Goal: Communication & Community: Answer question/provide support

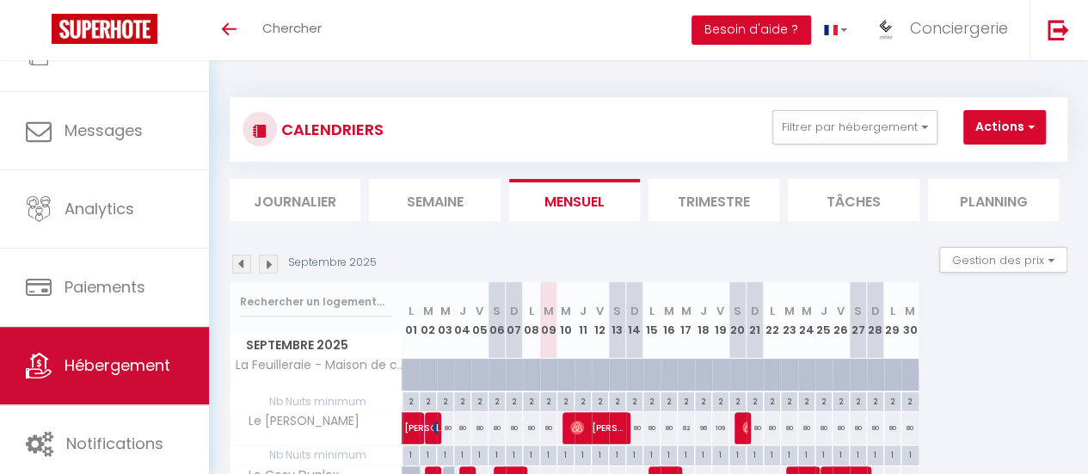
scroll to position [128, 0]
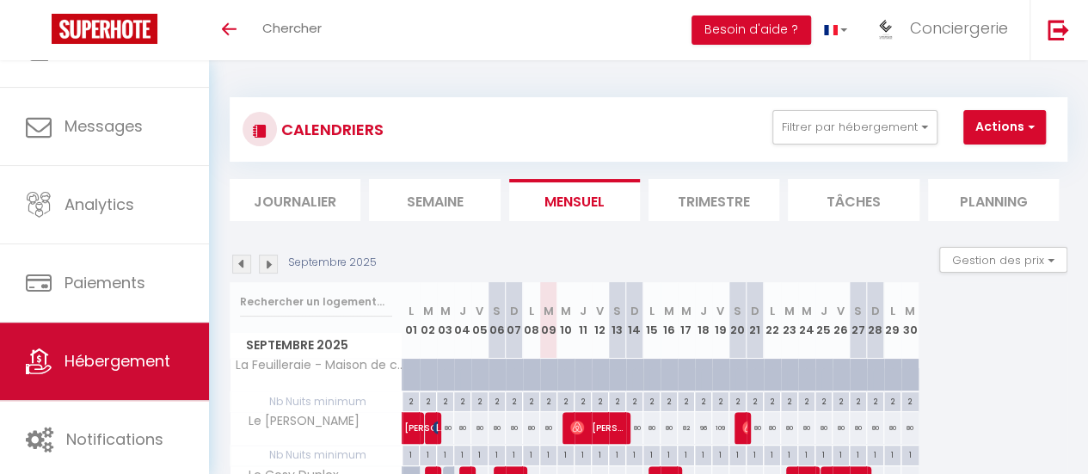
click at [80, 343] on link "Hébergement" at bounding box center [104, 360] width 209 height 77
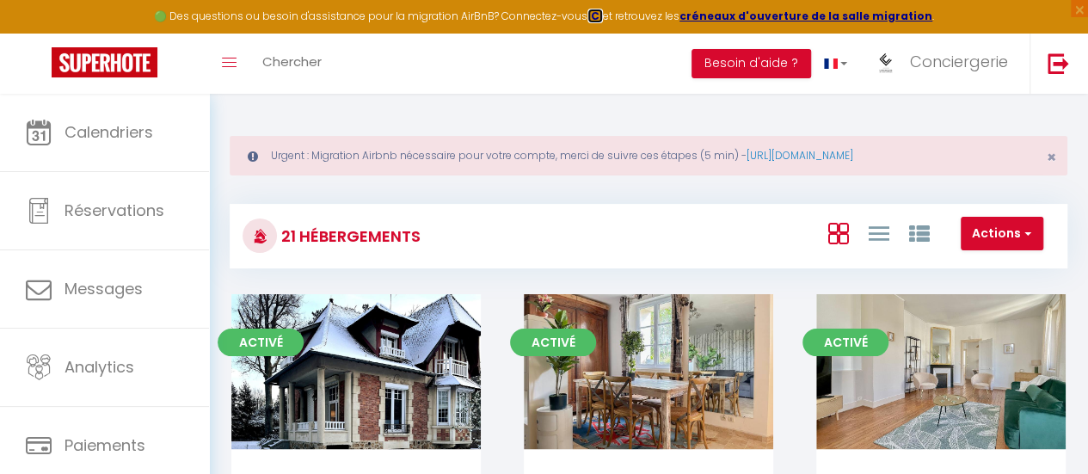
click at [600, 17] on strong "ICI" at bounding box center [594, 16] width 15 height 15
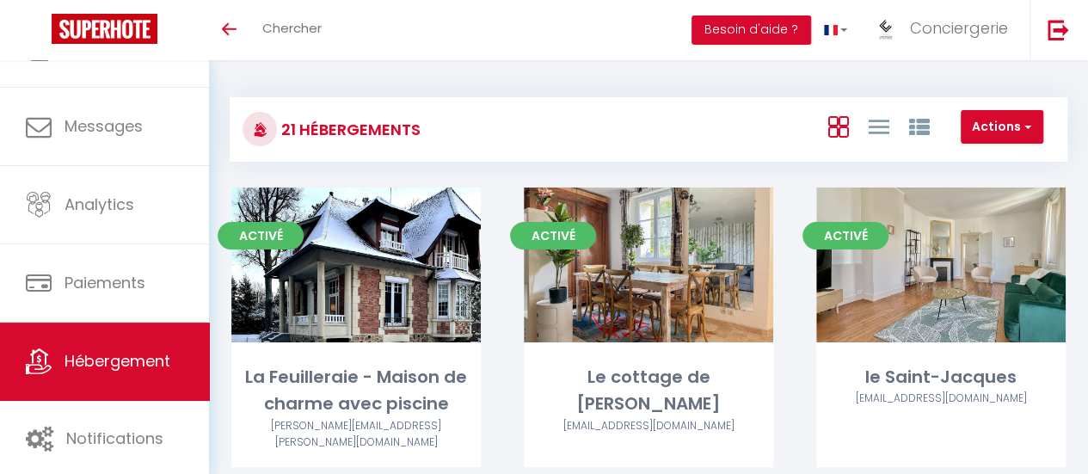
click at [109, 370] on span "Hébergement" at bounding box center [117, 360] width 106 height 21
click at [131, 359] on span "Hébergement" at bounding box center [117, 360] width 106 height 21
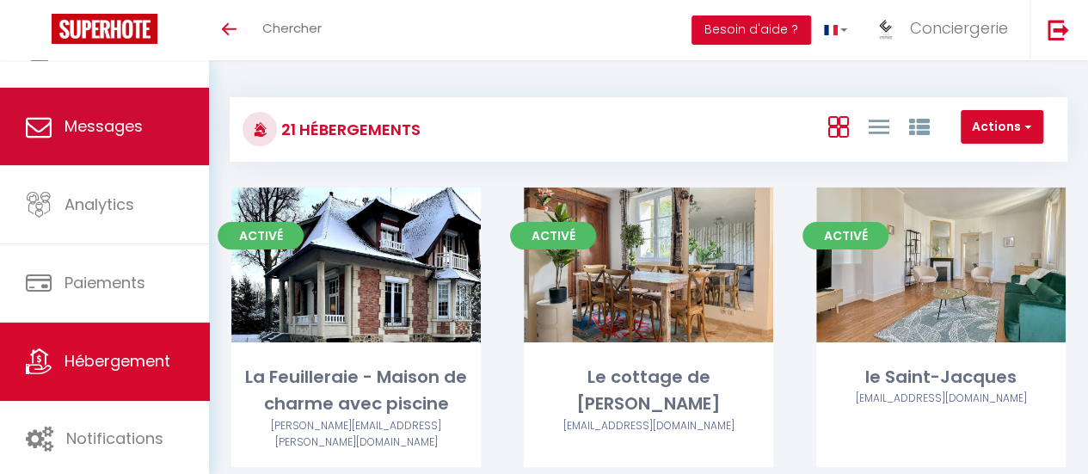
click at [127, 115] on span "Messages" at bounding box center [103, 125] width 78 height 21
select select "message"
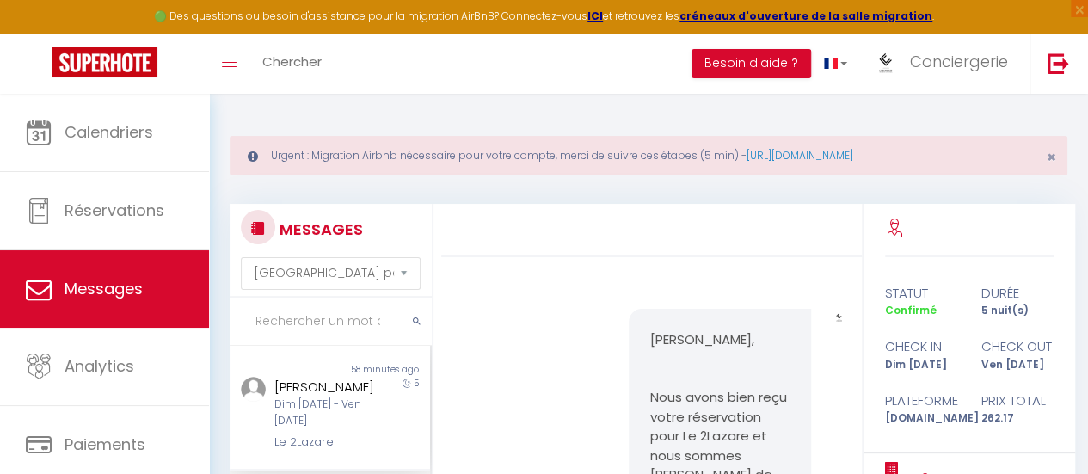
scroll to position [1281, 0]
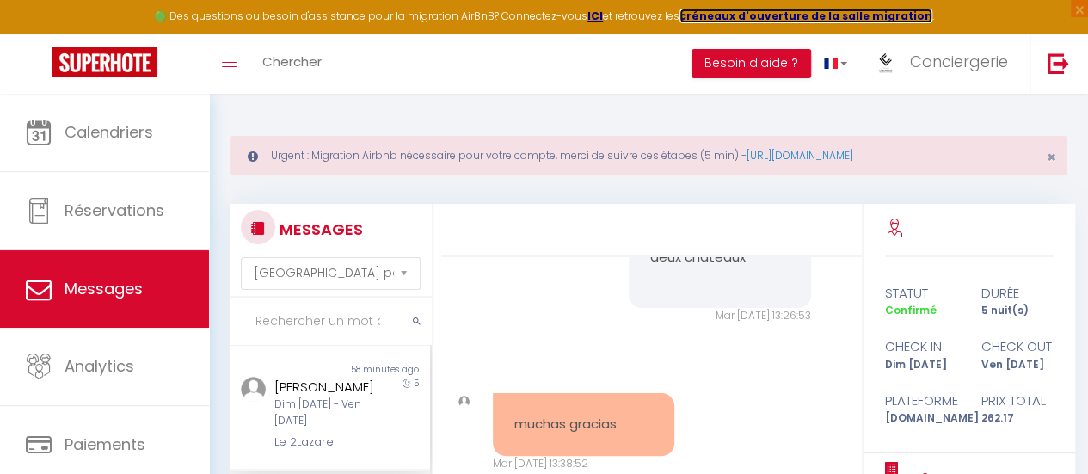
click at [786, 13] on strong "créneaux d'ouverture de la salle migration" at bounding box center [805, 16] width 253 height 15
